Goal: Transaction & Acquisition: Book appointment/travel/reservation

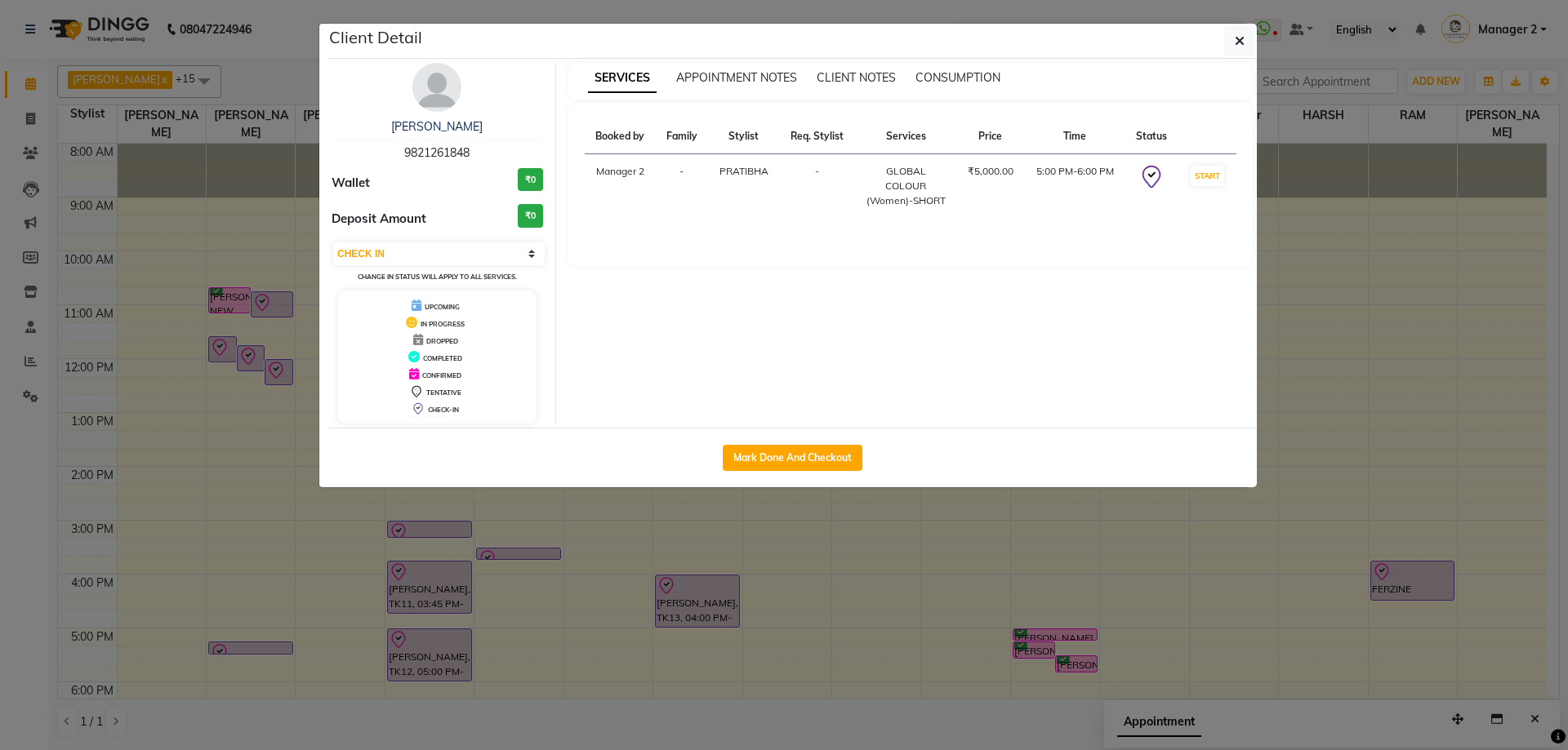
select select "8"
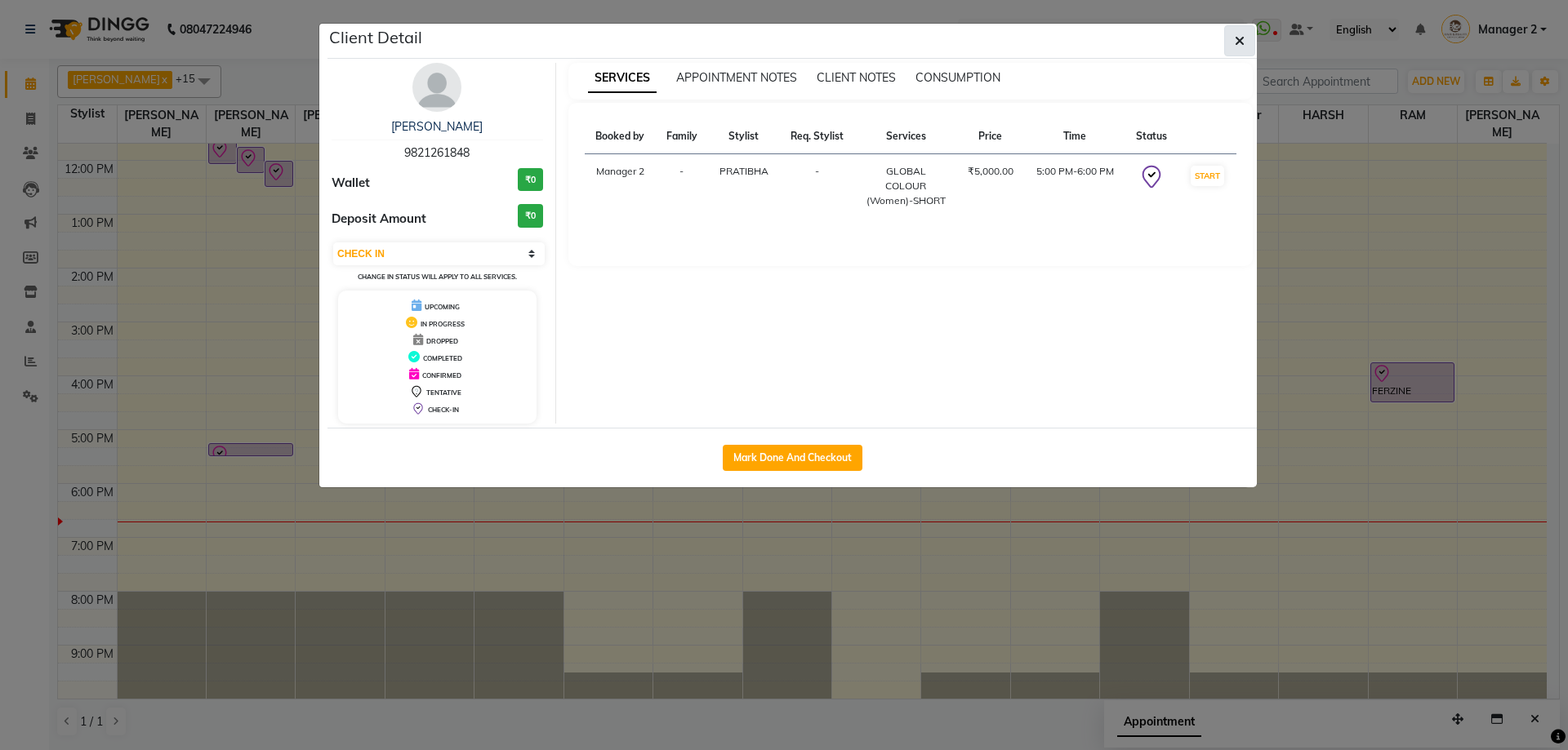
click at [1240, 47] on icon "button" at bounding box center [1240, 41] width 10 height 13
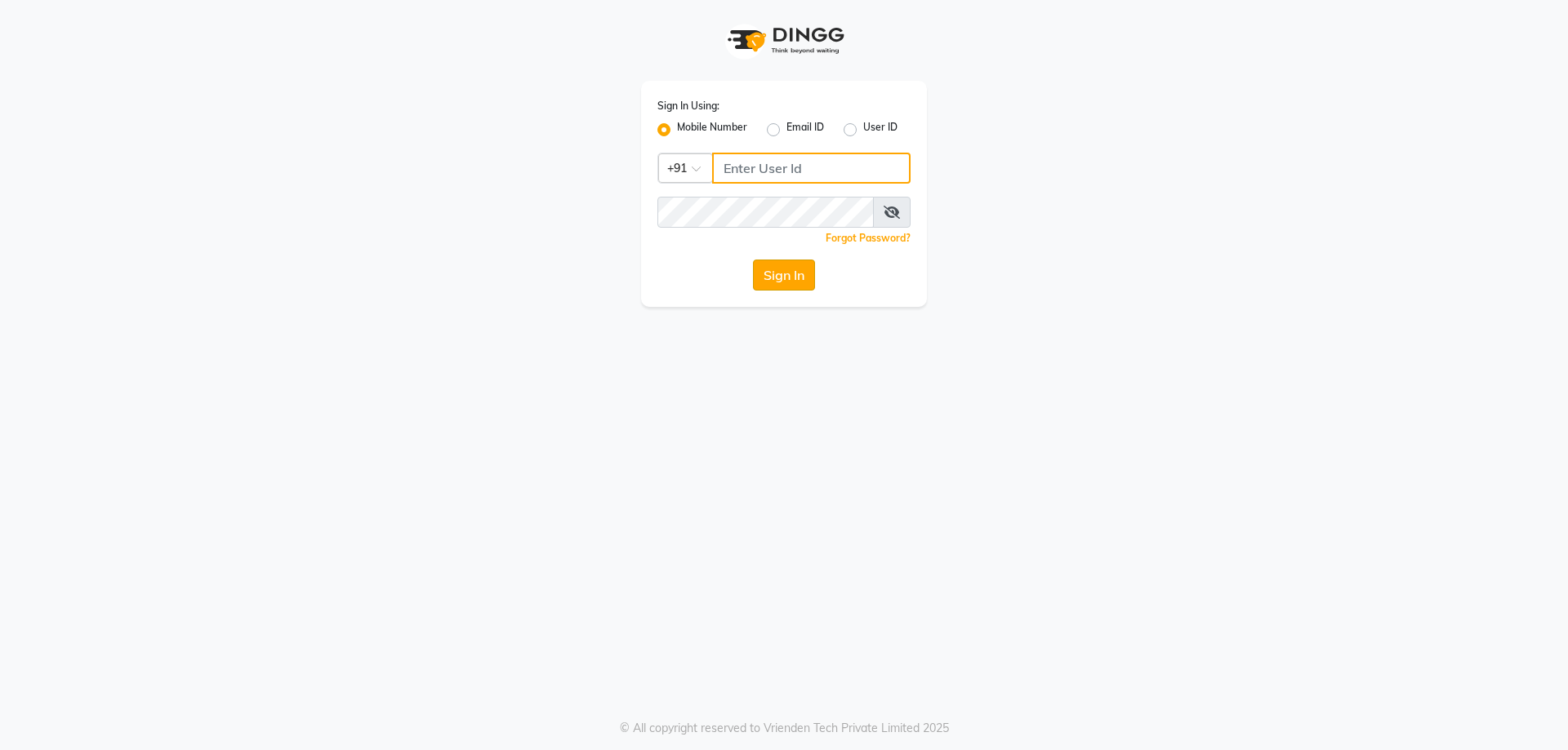
type input "9819006869"
click at [811, 285] on button "Sign In" at bounding box center [784, 275] width 62 height 31
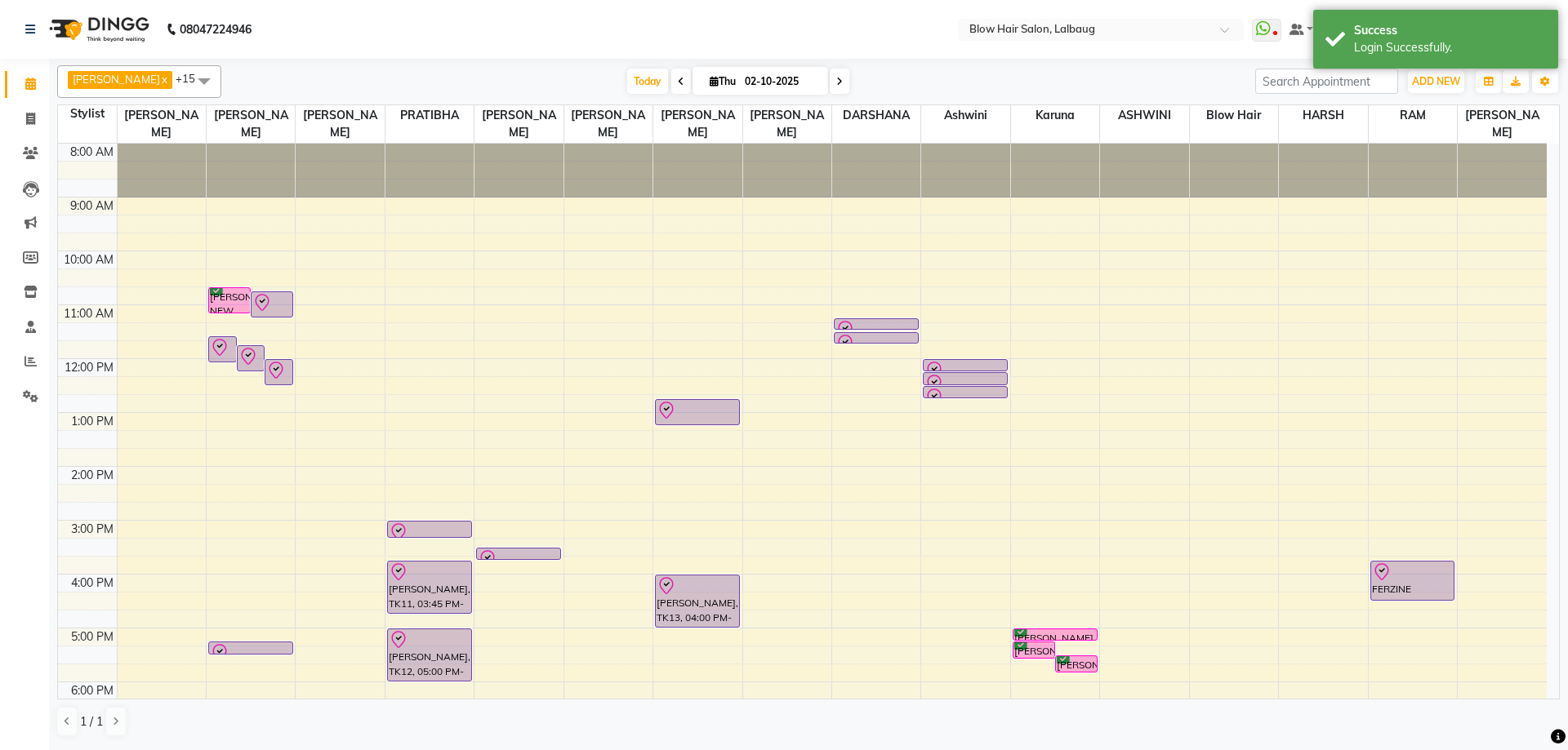
click at [830, 81] on span at bounding box center [839, 81] width 19 height 25
type input "03-10-2025"
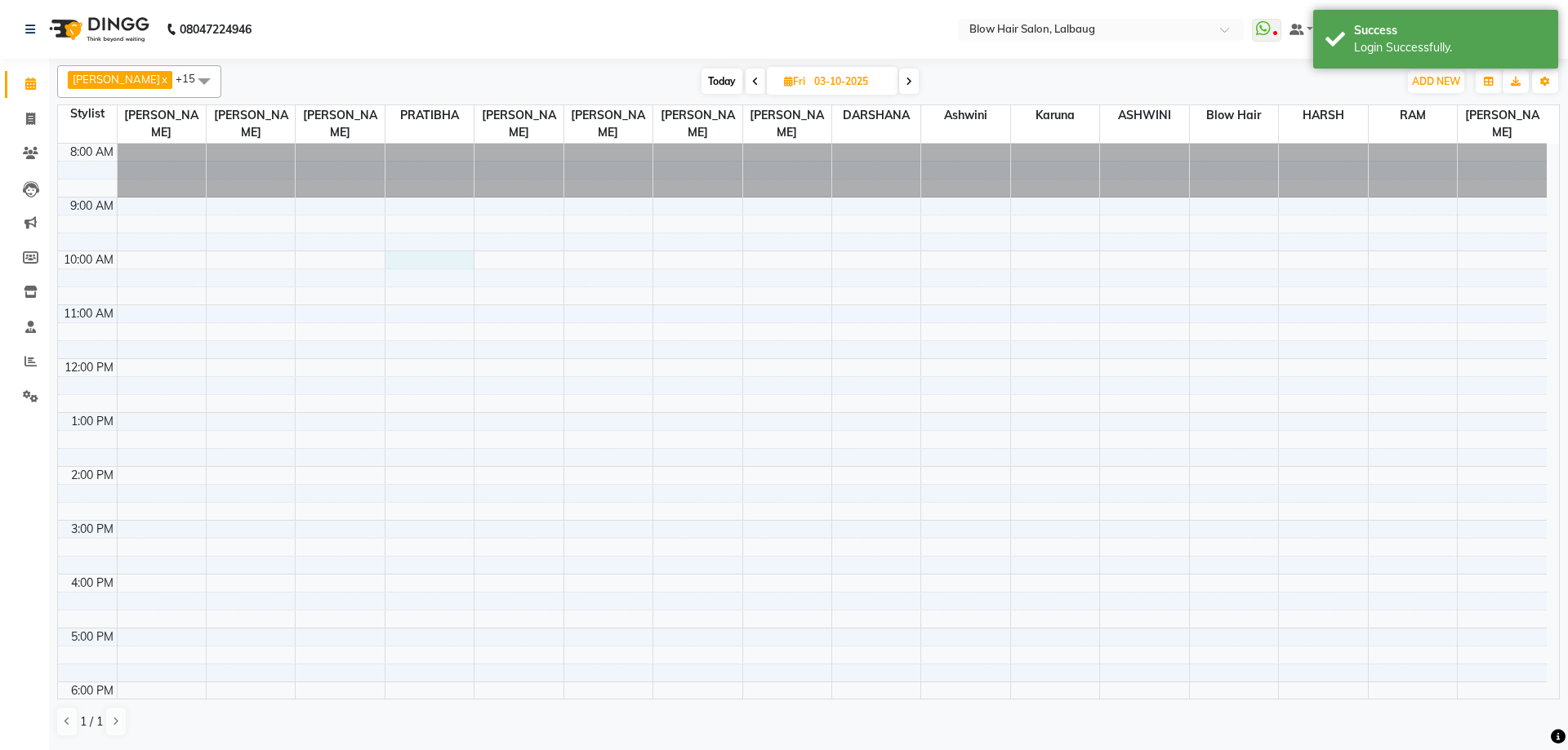
click at [409, 260] on div "8:00 AM 9:00 AM 10:00 AM 11:00 AM 12:00 PM 1:00 PM 2:00 PM 3:00 PM 4:00 PM 5:00…" at bounding box center [802, 520] width 1489 height 753
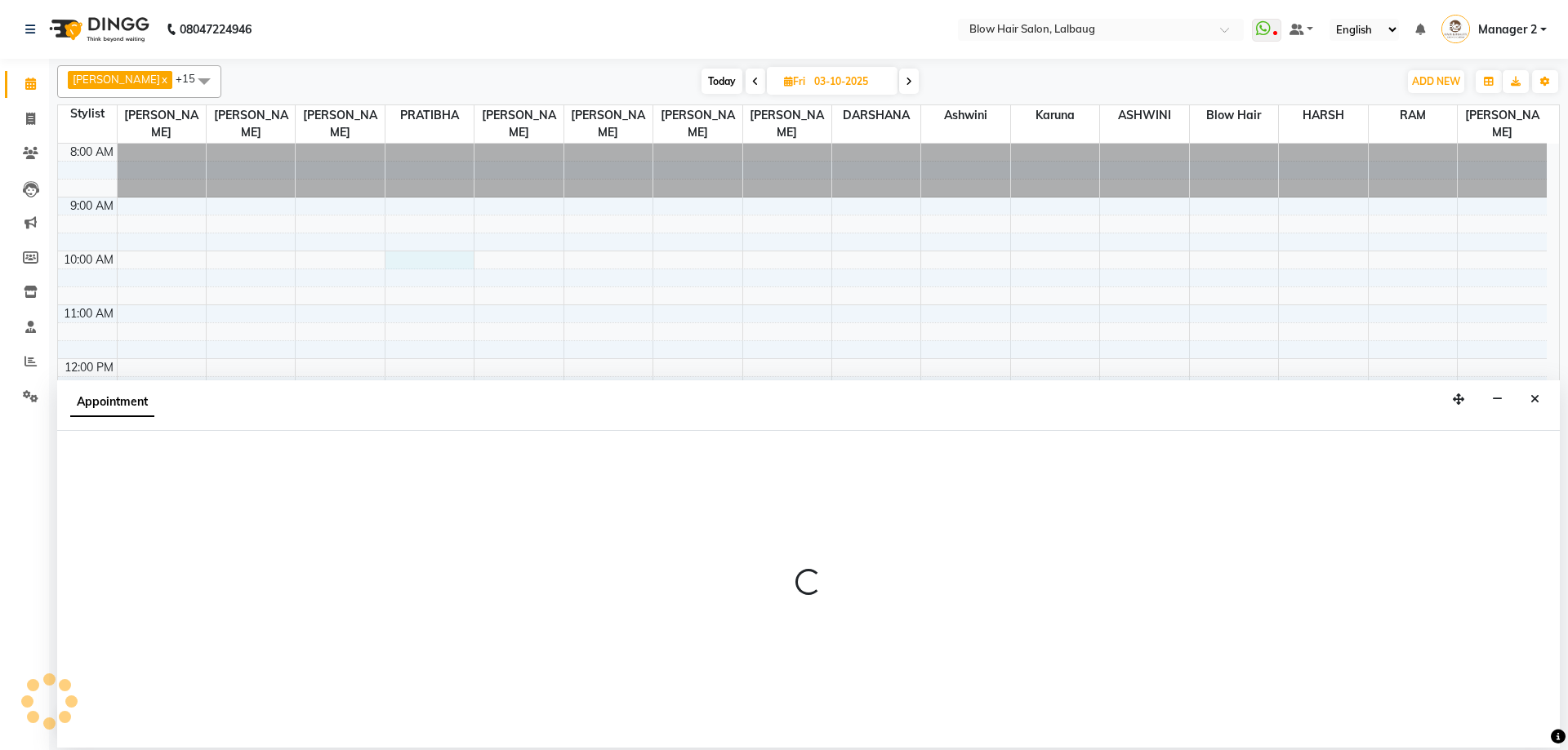
select select "33540"
select select "600"
select select "tentative"
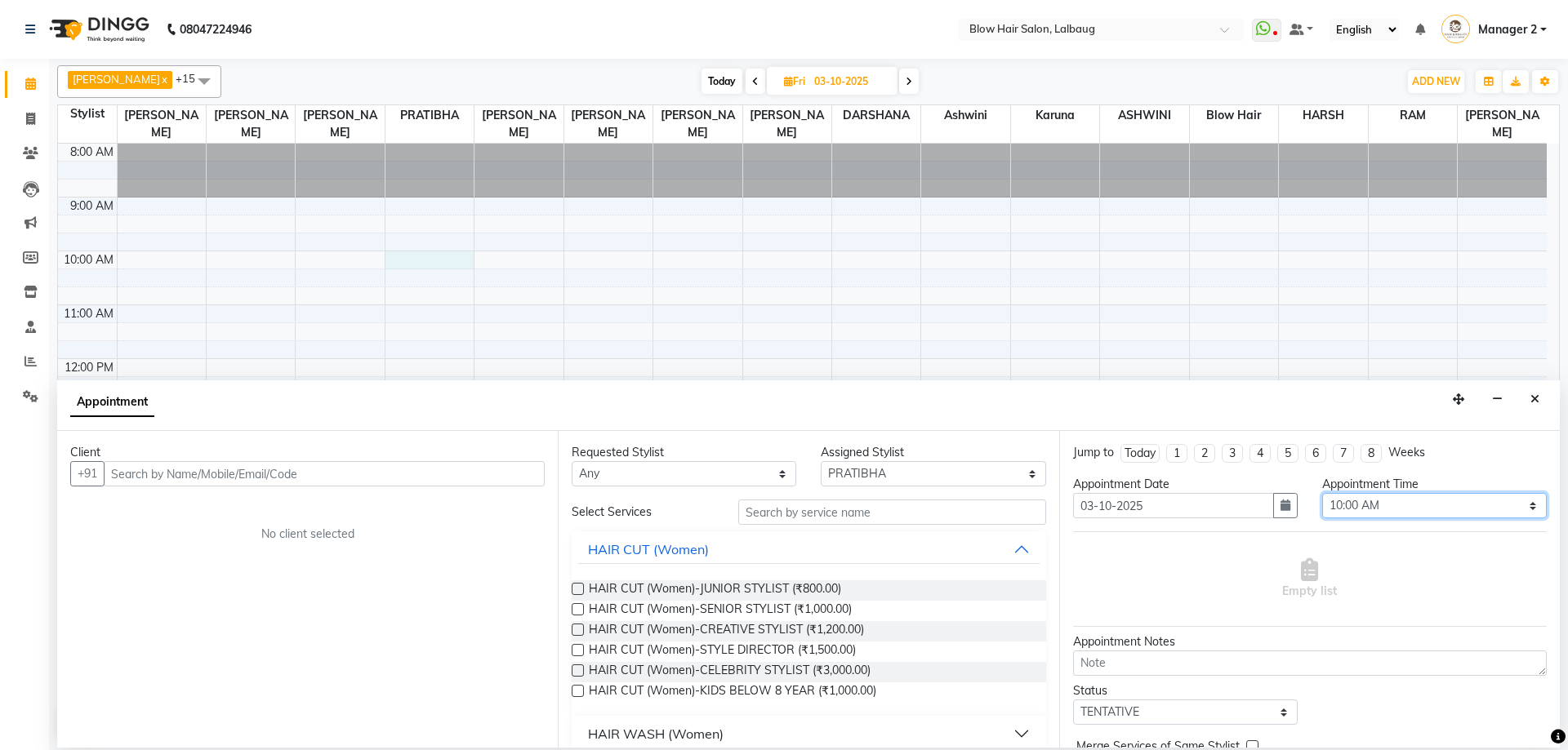
click at [1462, 507] on select "Select 09:00 AM 09:15 AM 09:30 AM 09:45 AM 10:00 AM 10:15 AM 10:30 AM 10:45 AM …" at bounding box center [1435, 505] width 225 height 25
select select "675"
click at [1322, 493] on select "Select 09:00 AM 09:15 AM 09:30 AM 09:45 AM 10:00 AM 10:15 AM 10:30 AM 10:45 AM …" at bounding box center [1435, 505] width 225 height 25
click at [169, 488] on div "Client +91 No client selected" at bounding box center [307, 589] width 501 height 317
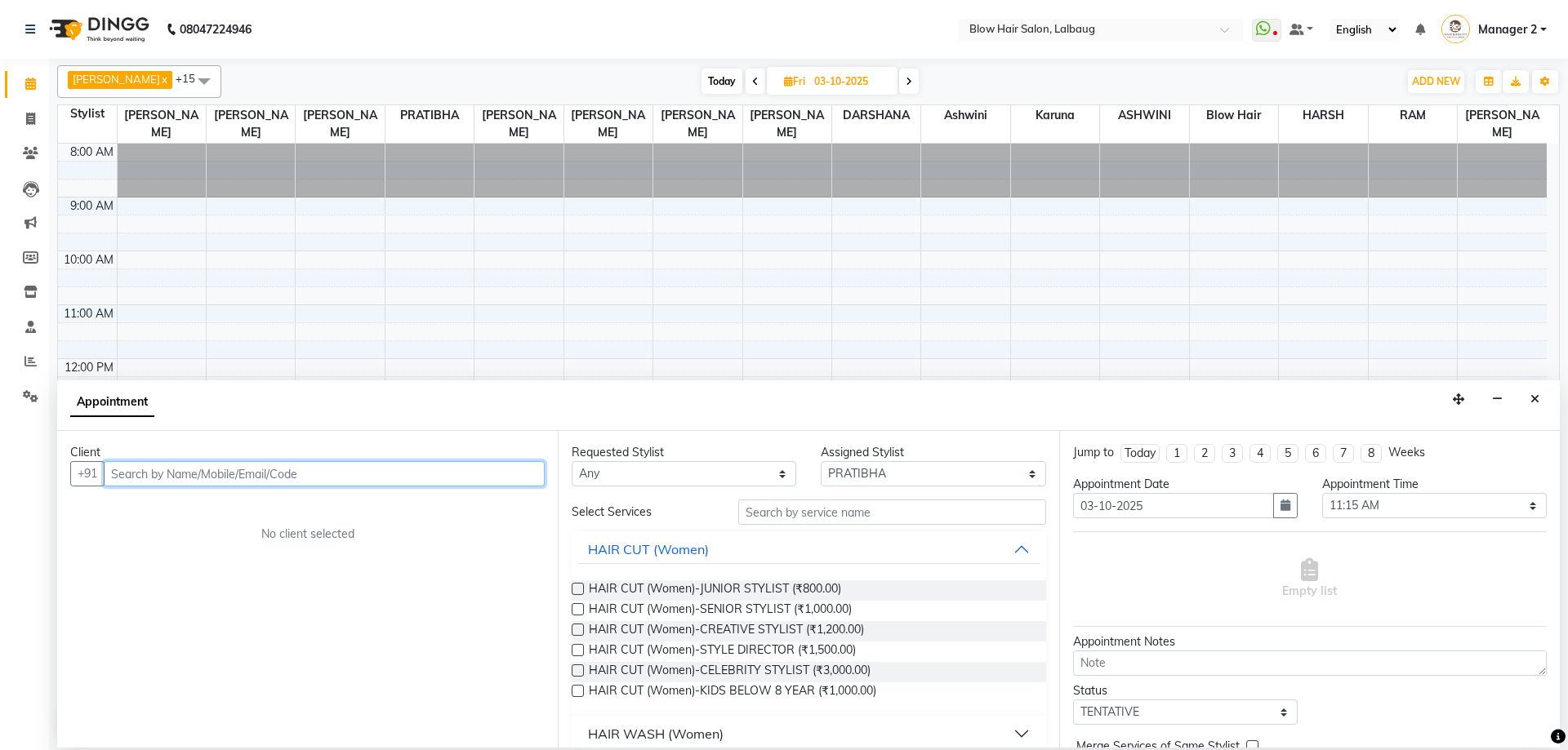
click at [171, 473] on input "text" at bounding box center [325, 473] width 441 height 25
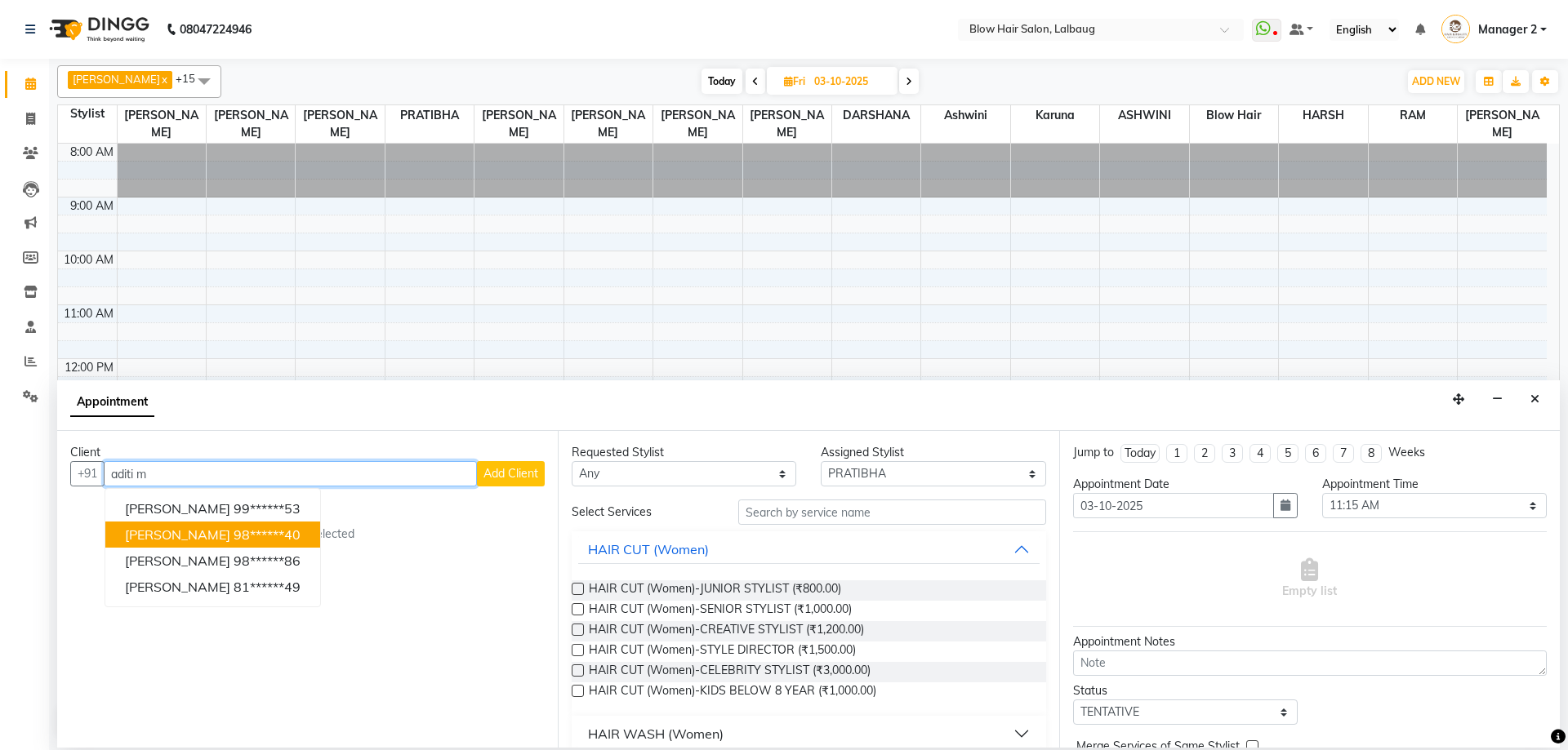
drag, startPoint x: 148, startPoint y: 532, endPoint x: 389, endPoint y: 489, distance: 244.8
click at [149, 532] on span "ADITI MAHESHWARI" at bounding box center [178, 534] width 106 height 16
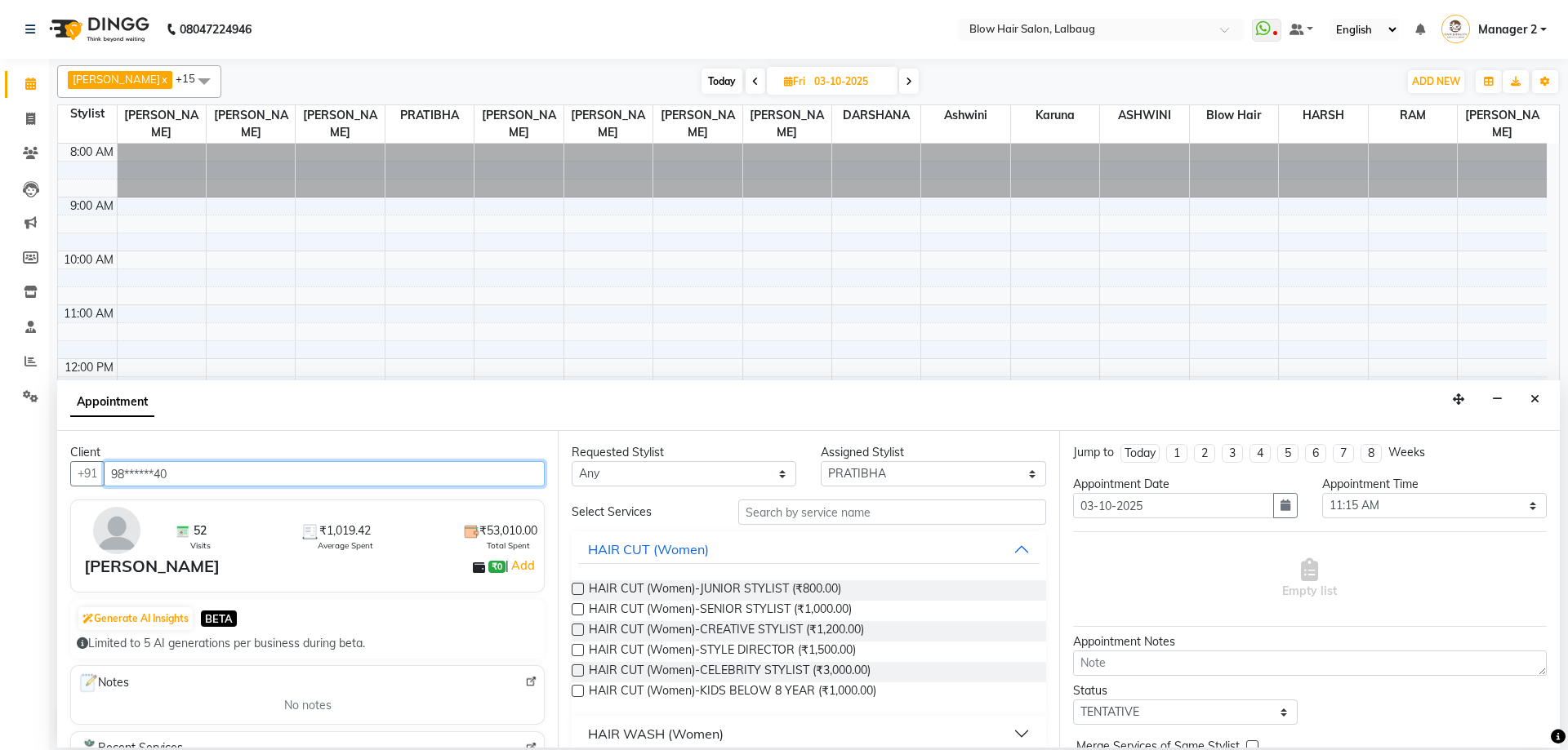
type input "98******40"
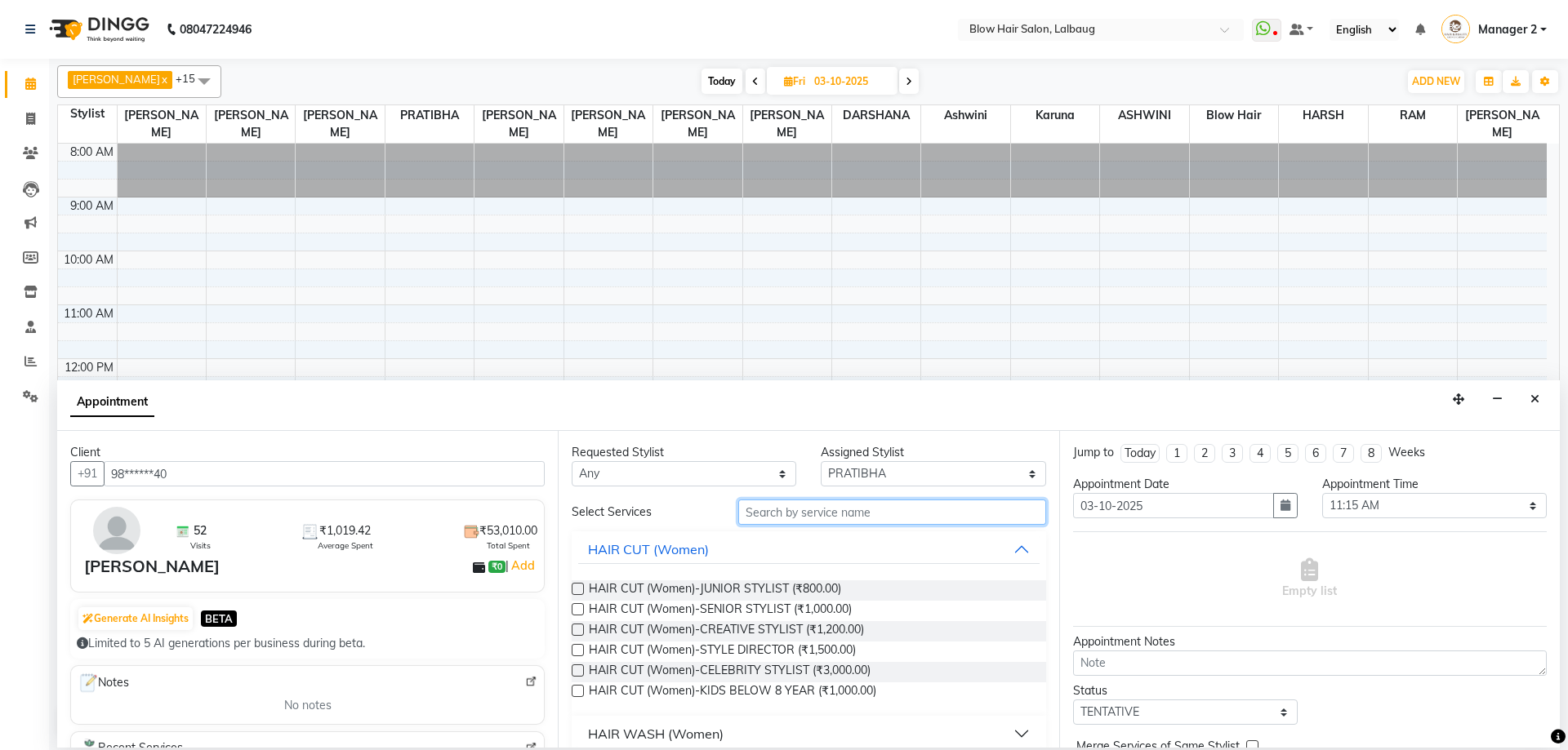
click at [840, 509] on input "text" at bounding box center [892, 512] width 308 height 25
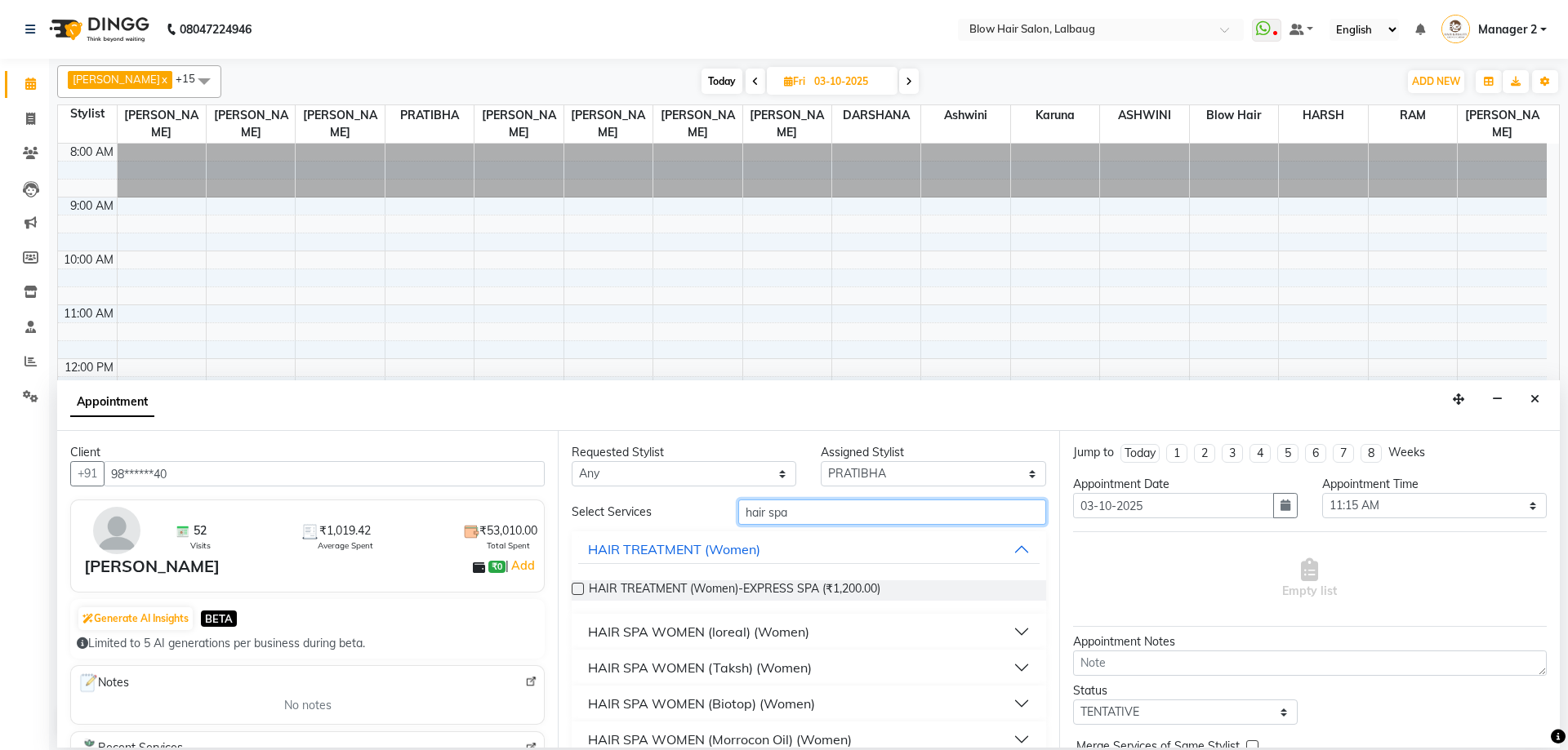
type input "hair spa"
click at [663, 667] on div "HAIR SPA WOMEN (Taksh) (Women)" at bounding box center [699, 667] width 224 height 19
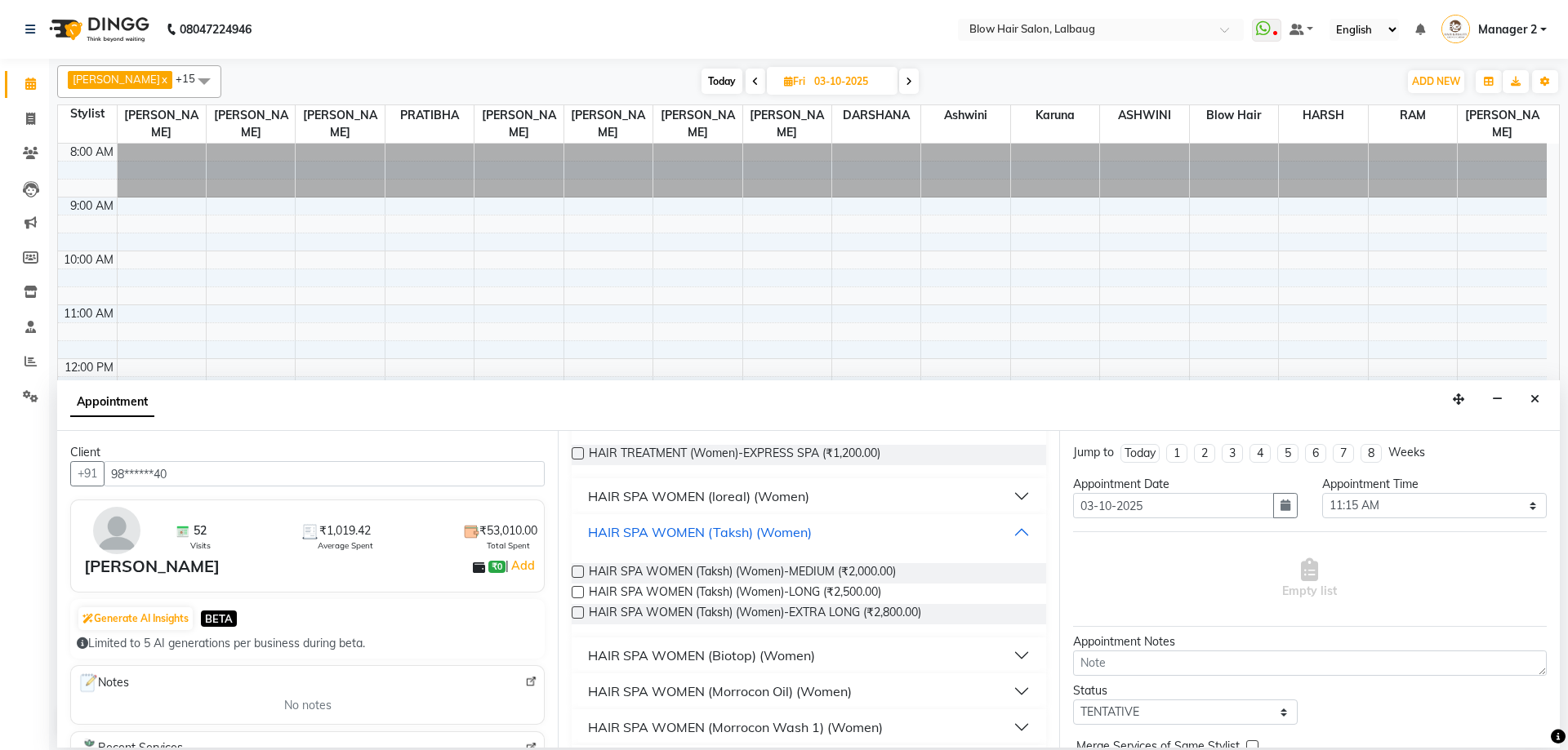
scroll to position [290, 0]
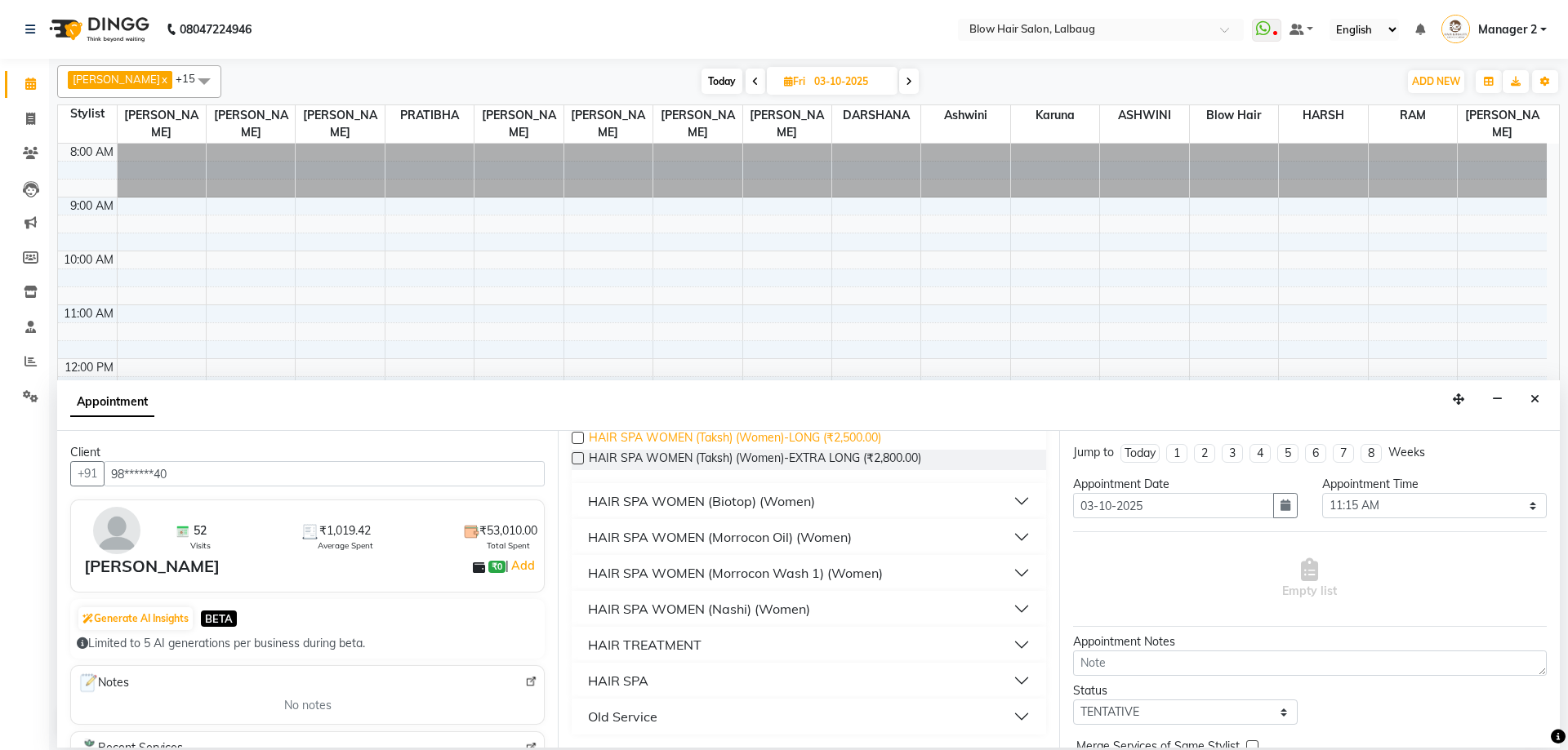
click at [823, 438] on span "HAIR SPA WOMEN (Taksh) (Women)-LONG (₹2,500.00)" at bounding box center [735, 439] width 293 height 20
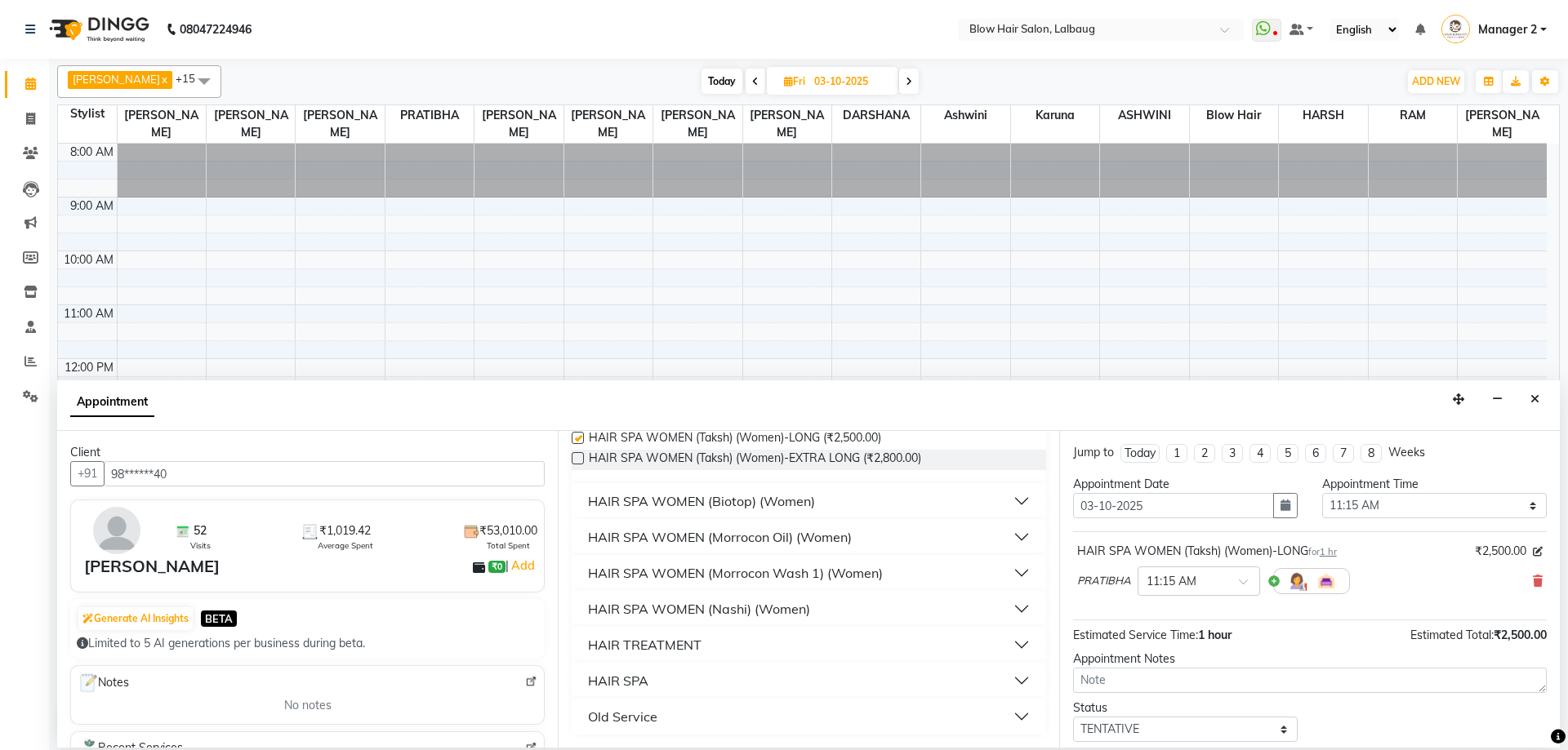
checkbox input "false"
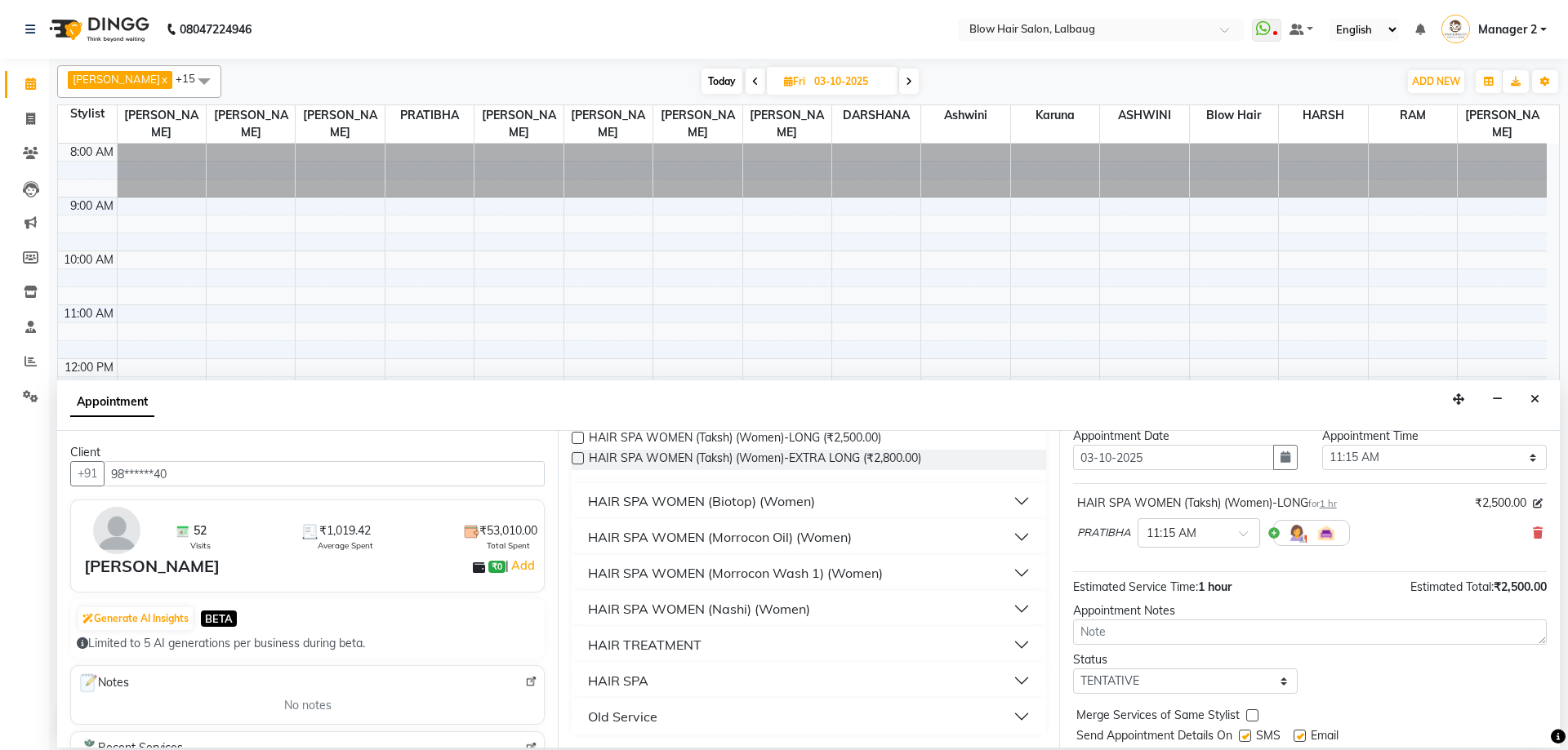
scroll to position [97, 0]
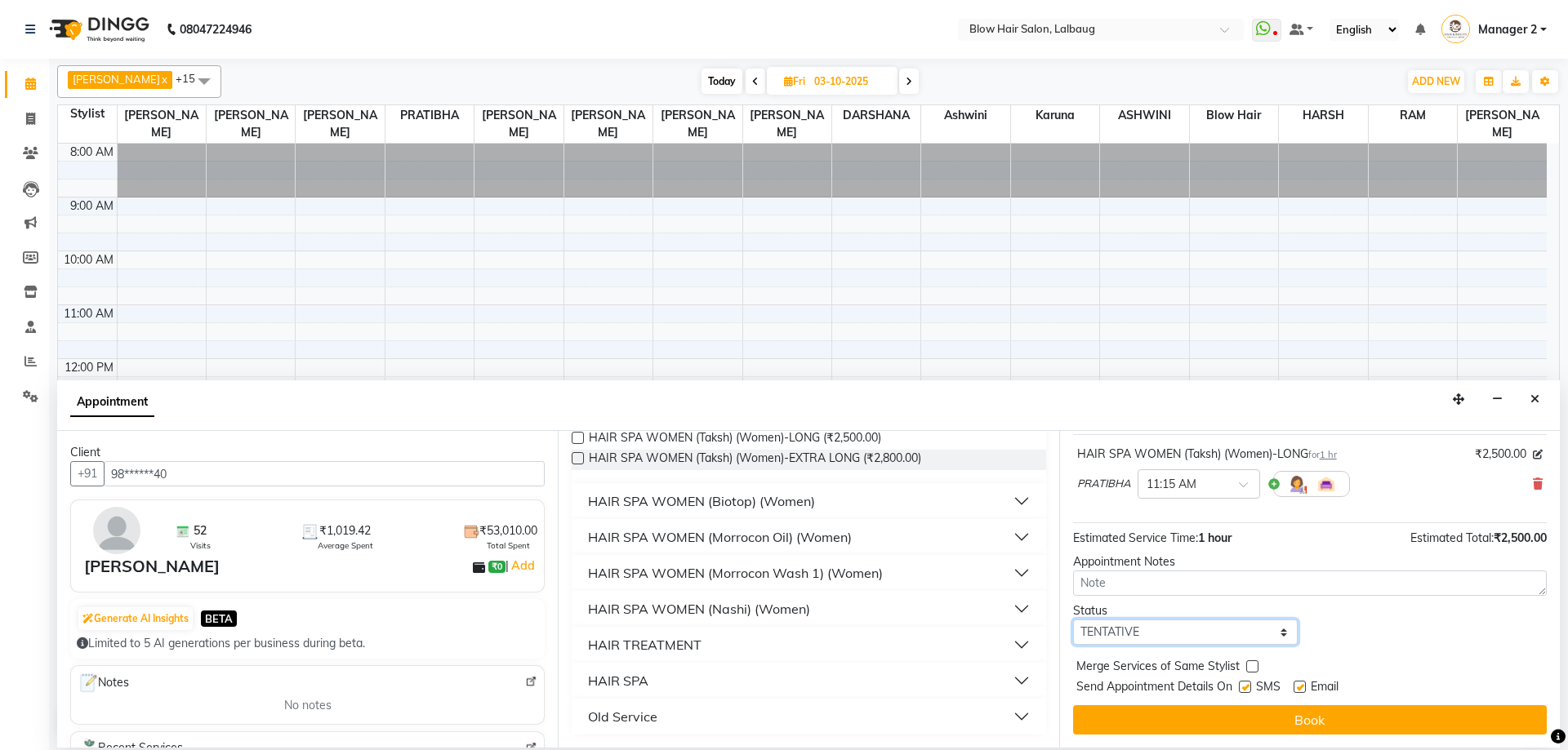
click at [1181, 628] on select "Select TENTATIVE CONFIRM UPCOMING" at bounding box center [1186, 632] width 225 height 25
select select "confirm booking"
click at [1073, 619] on select "Select TENTATIVE CONFIRM UPCOMING" at bounding box center [1186, 632] width 225 height 25
drag, startPoint x: 1143, startPoint y: 718, endPoint x: 1136, endPoint y: 711, distance: 9.9
click at [1144, 716] on button "Book" at bounding box center [1310, 720] width 474 height 29
